Goal: Task Accomplishment & Management: Use online tool/utility

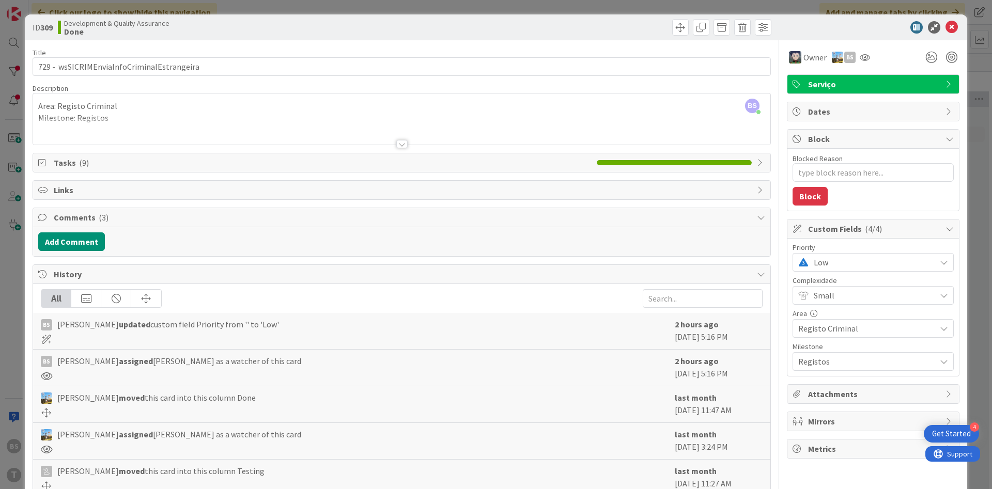
scroll to position [17, 195]
click at [841, 266] on span "Low" at bounding box center [872, 262] width 117 height 14
click at [856, 324] on span "High" at bounding box center [888, 325] width 120 height 16
click at [956, 26] on icon at bounding box center [952, 27] width 12 height 12
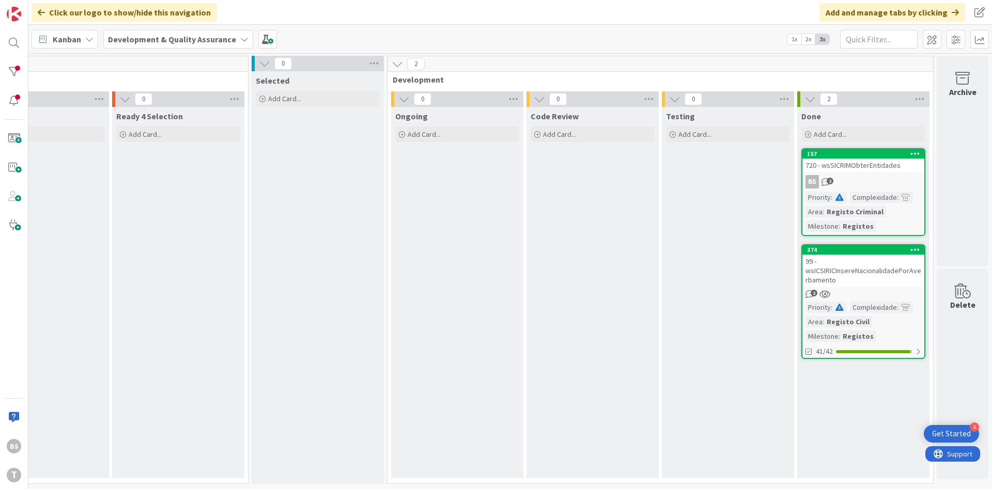
click at [892, 281] on div "99 - wsICSIRICInsereNacionalidadePorAverbamento" at bounding box center [864, 271] width 122 height 32
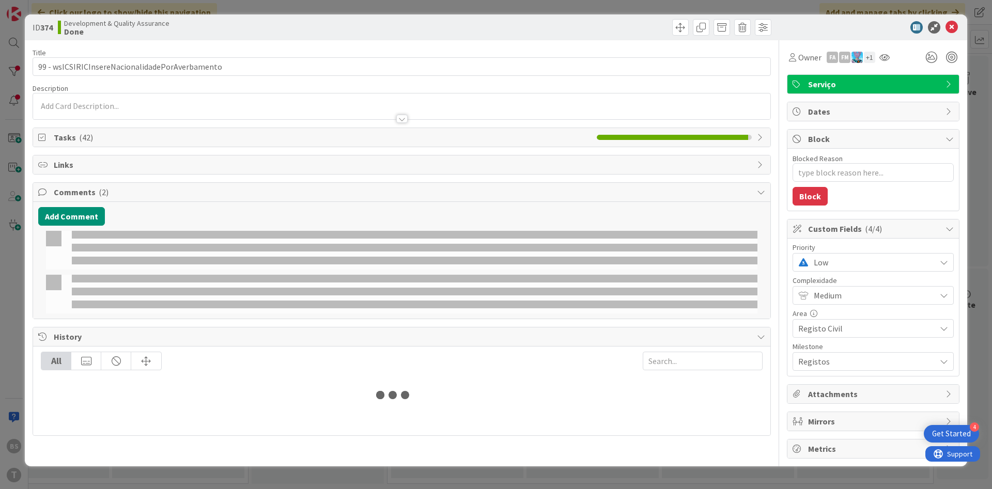
click at [892, 281] on div "Complexidade" at bounding box center [873, 280] width 161 height 7
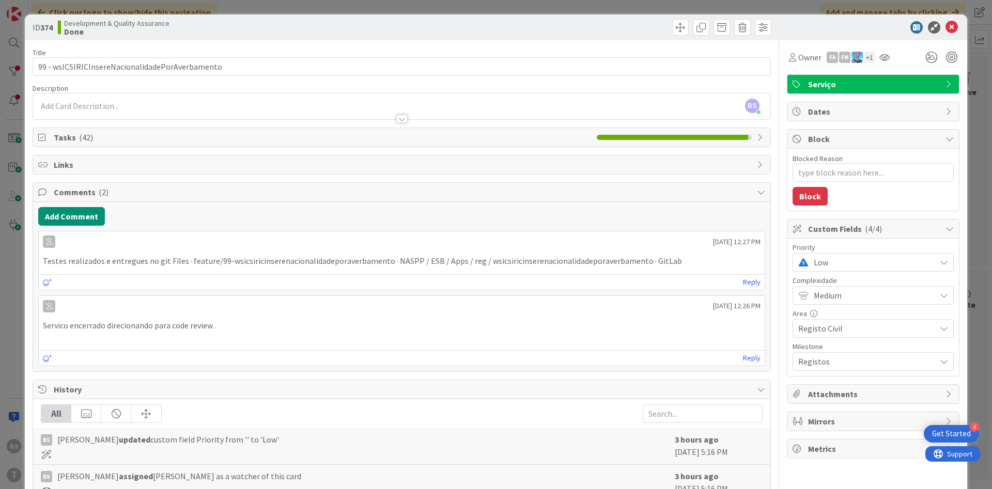
click at [167, 52] on div "Title 47 / 128" at bounding box center [402, 52] width 739 height 9
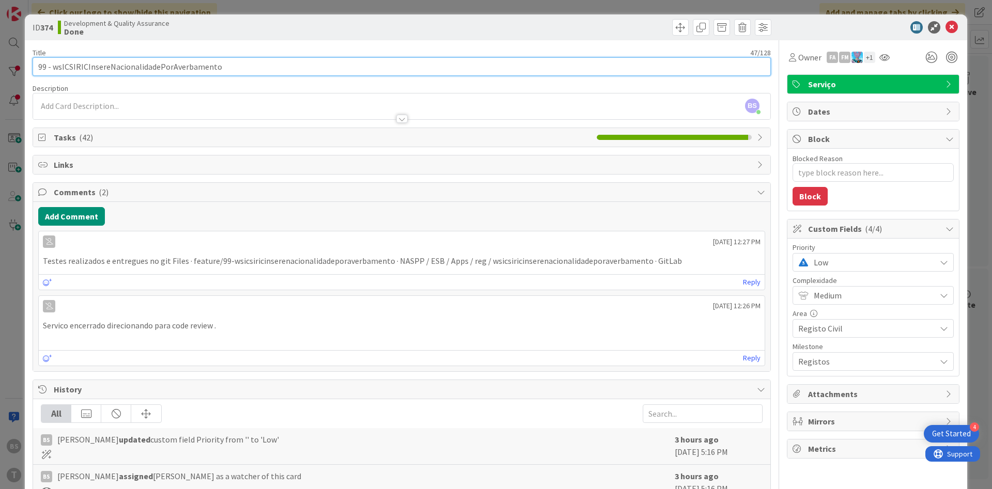
click at [166, 66] on input "99 - wsICSIRICInsereNacionalidadePorAverbamento" at bounding box center [402, 66] width 739 height 19
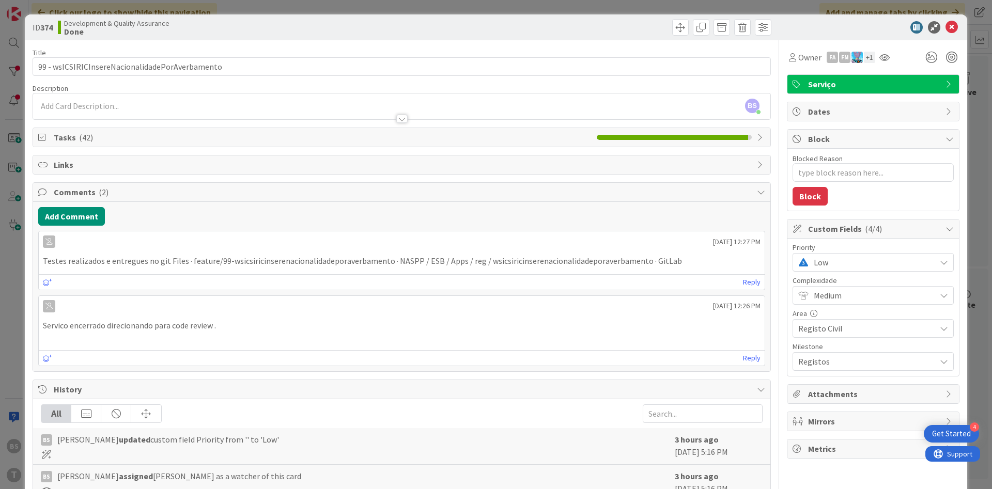
click at [867, 62] on div "+ 1" at bounding box center [869, 57] width 11 height 11
click at [861, 266] on span "Low" at bounding box center [872, 262] width 117 height 14
click at [874, 328] on span "High" at bounding box center [888, 325] width 120 height 16
type textarea "x"
click at [946, 28] on icon at bounding box center [952, 27] width 12 height 12
